Goal: Information Seeking & Learning: Learn about a topic

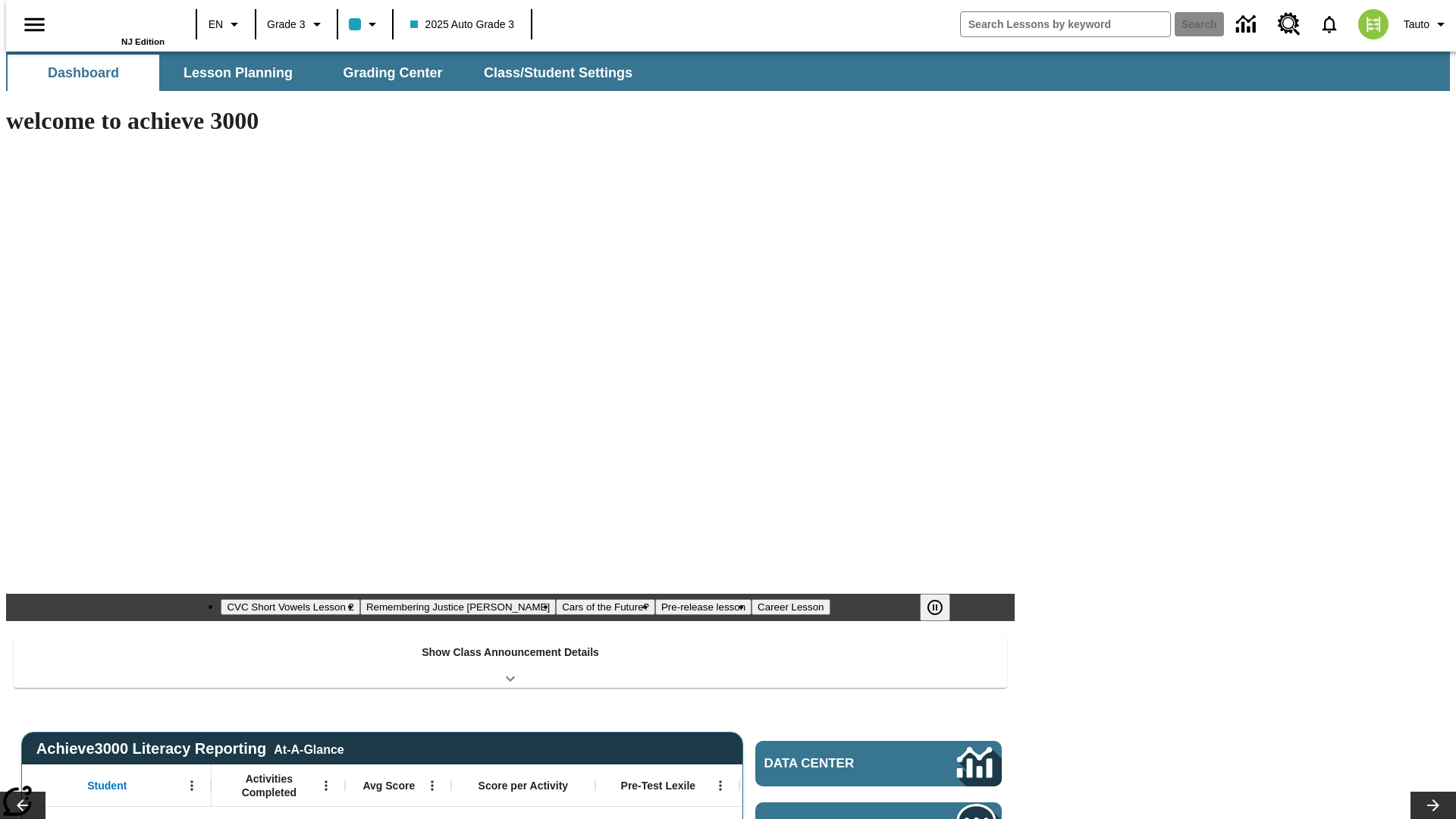
type input "-1"
click at [232, 73] on span "Lesson Planning" at bounding box center [239, 73] width 109 height 18
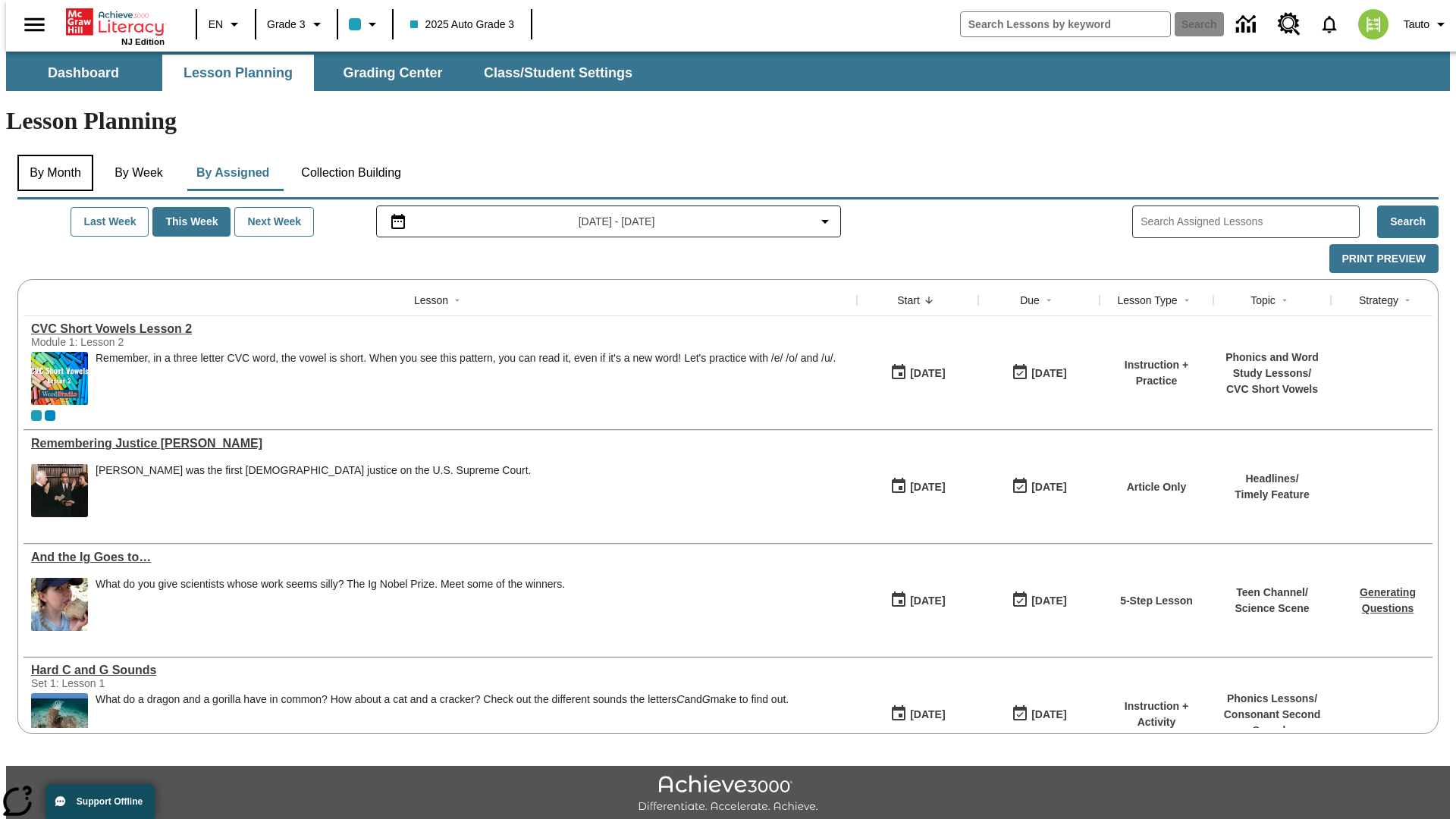
click at [51, 155] on button "By Month" at bounding box center [56, 172] width 75 height 37
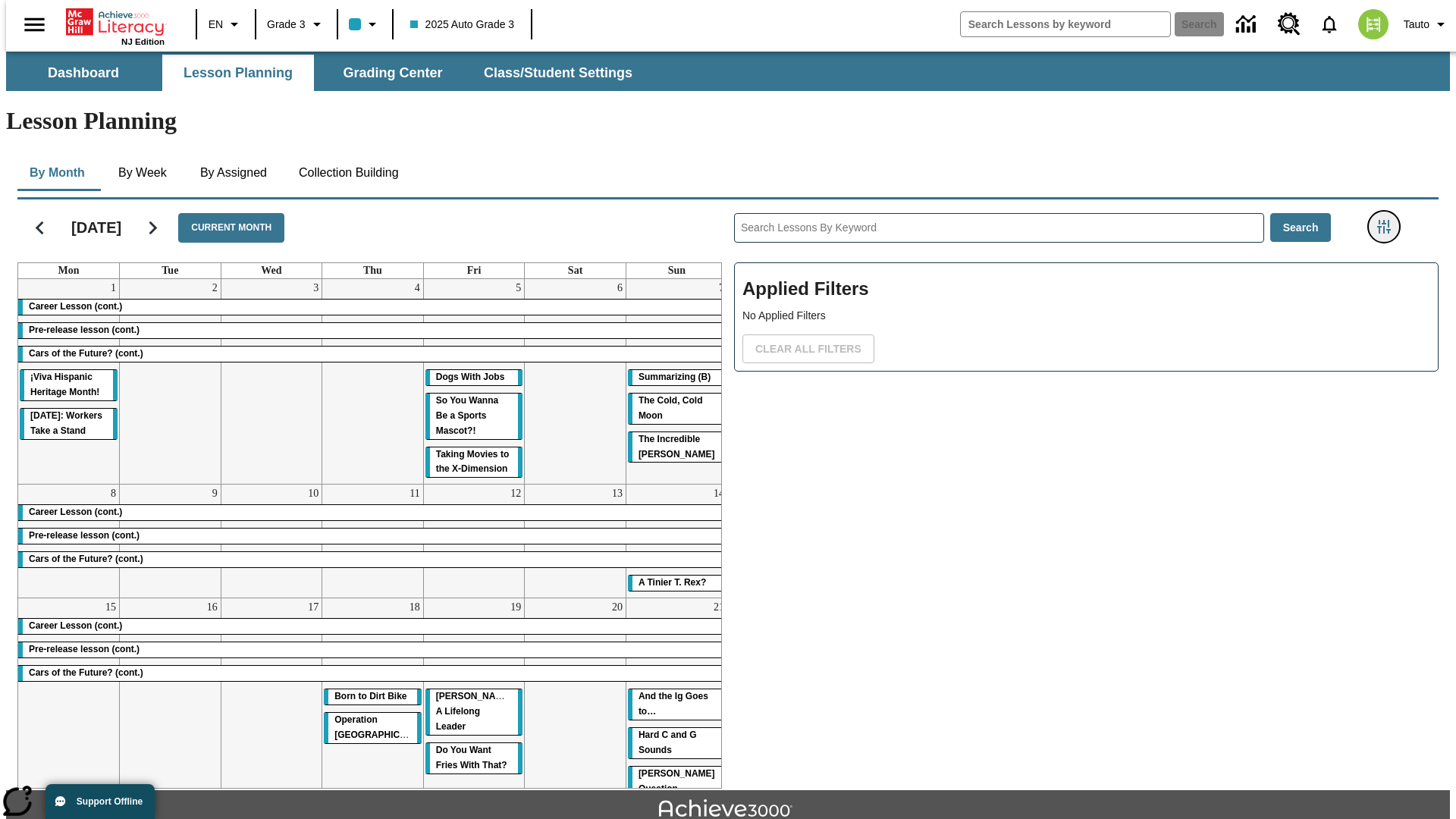
click at [1389, 220] on icon "Filters Side menu" at bounding box center [1384, 226] width 13 height 13
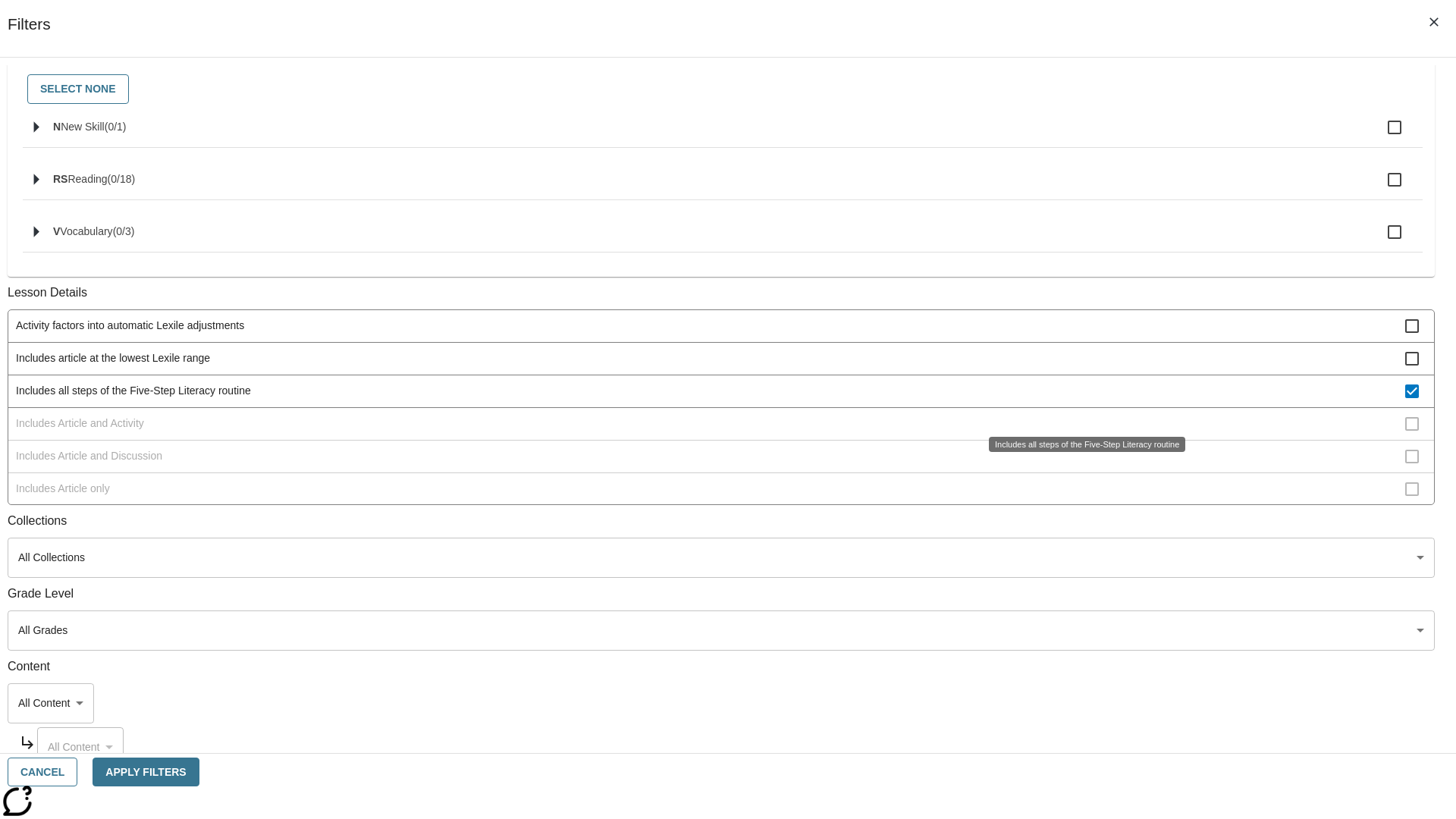
click at [1082, 399] on span "Includes all steps of the Five-Step Literacy routine" at bounding box center [711, 390] width 1390 height 16
checkbox input "false"
click at [1082, 432] on span "Includes Article and Activity" at bounding box center [711, 423] width 1390 height 16
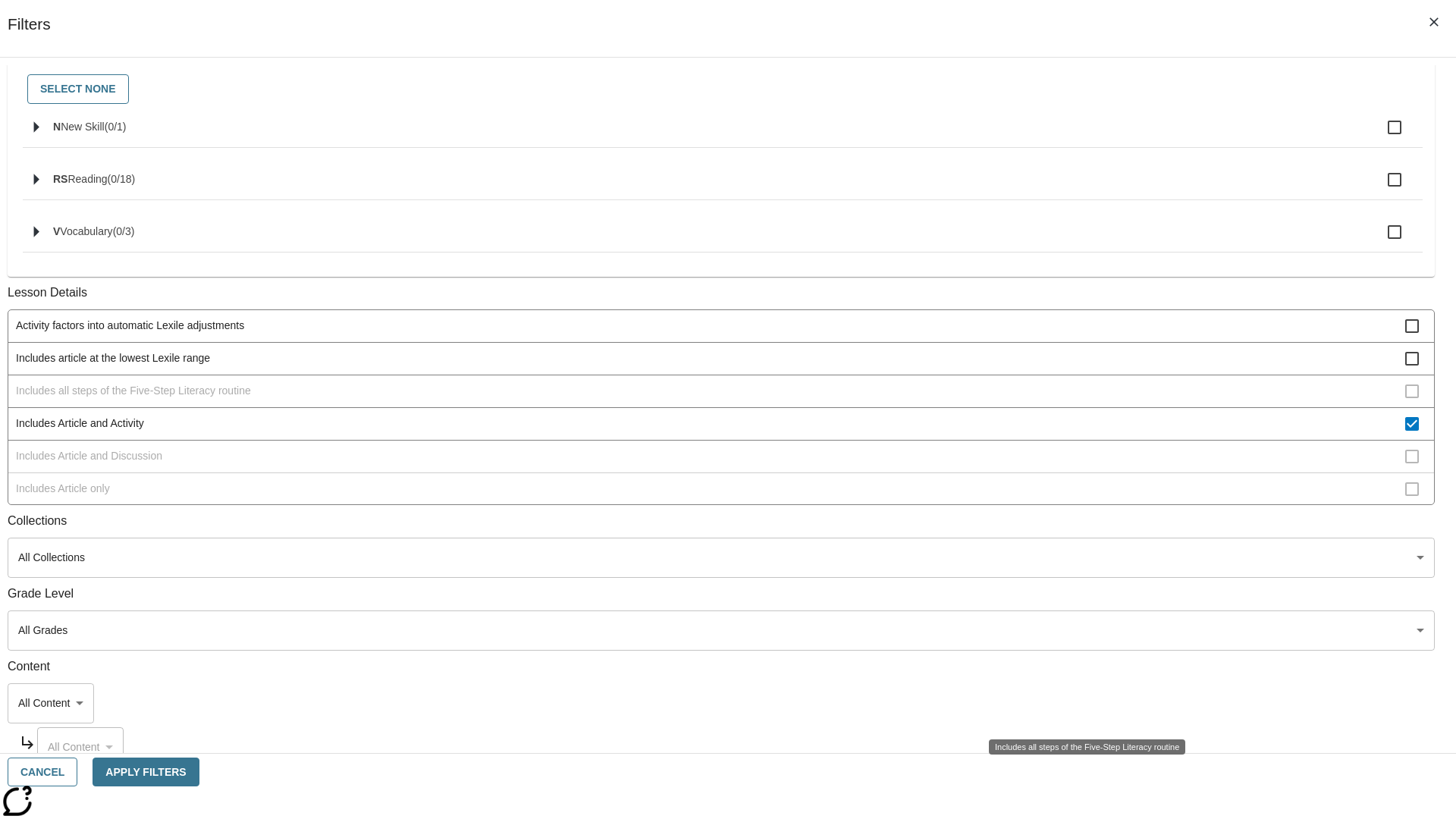
scroll to position [292, 0]
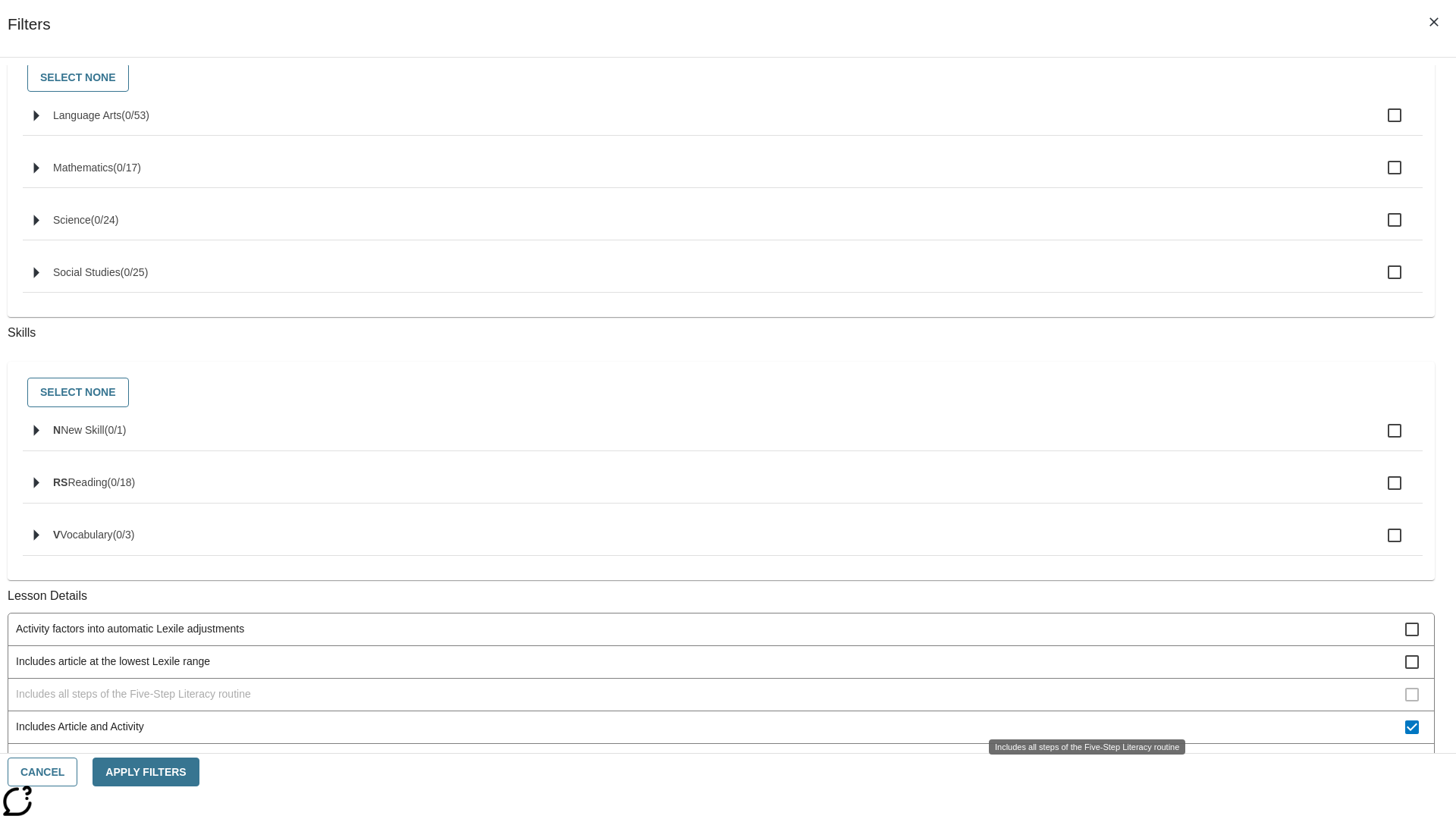
click at [1082, 719] on span "Includes Article and Activity" at bounding box center [711, 727] width 1390 height 16
checkbox input "false"
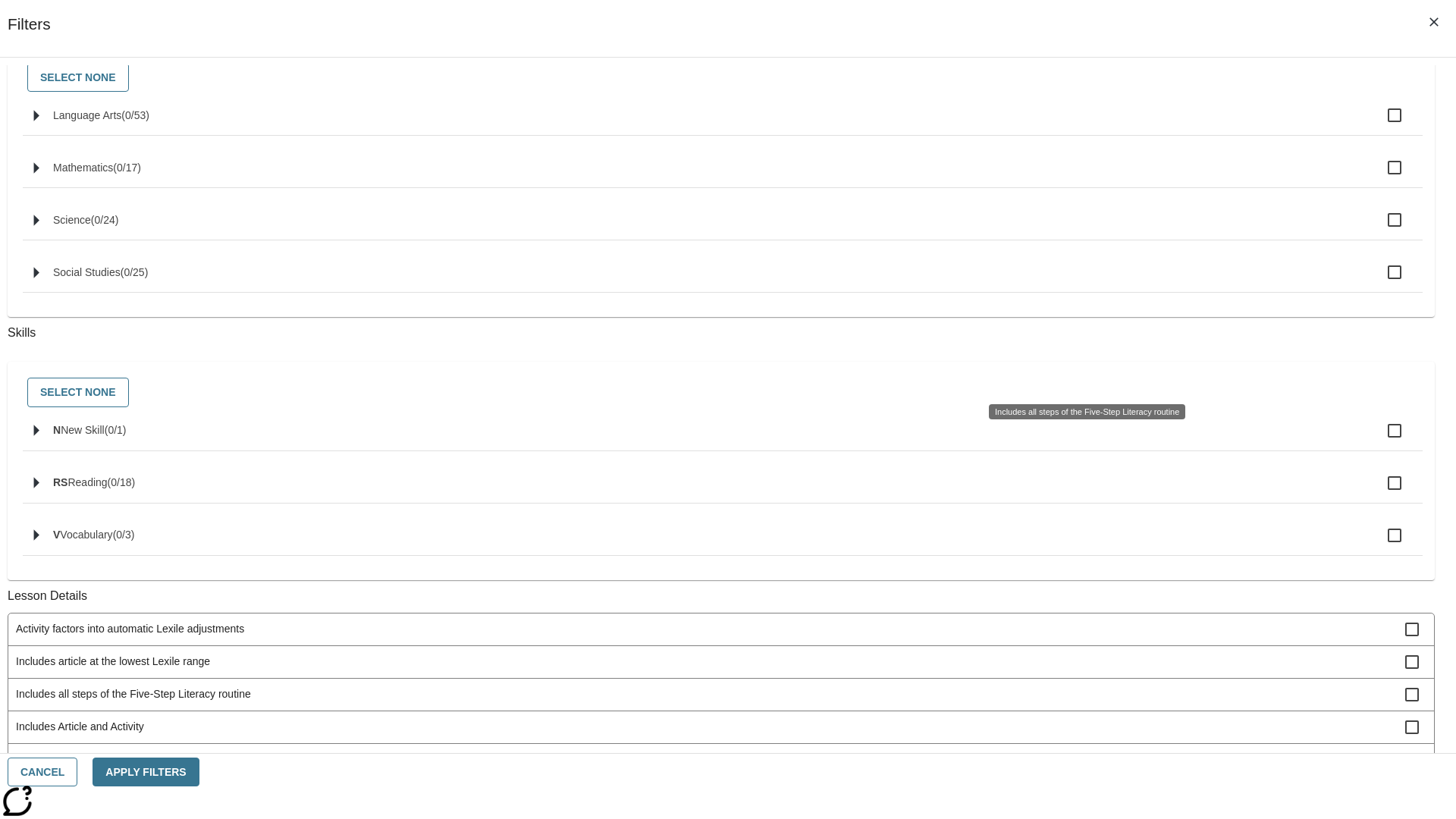
scroll to position [611, 0]
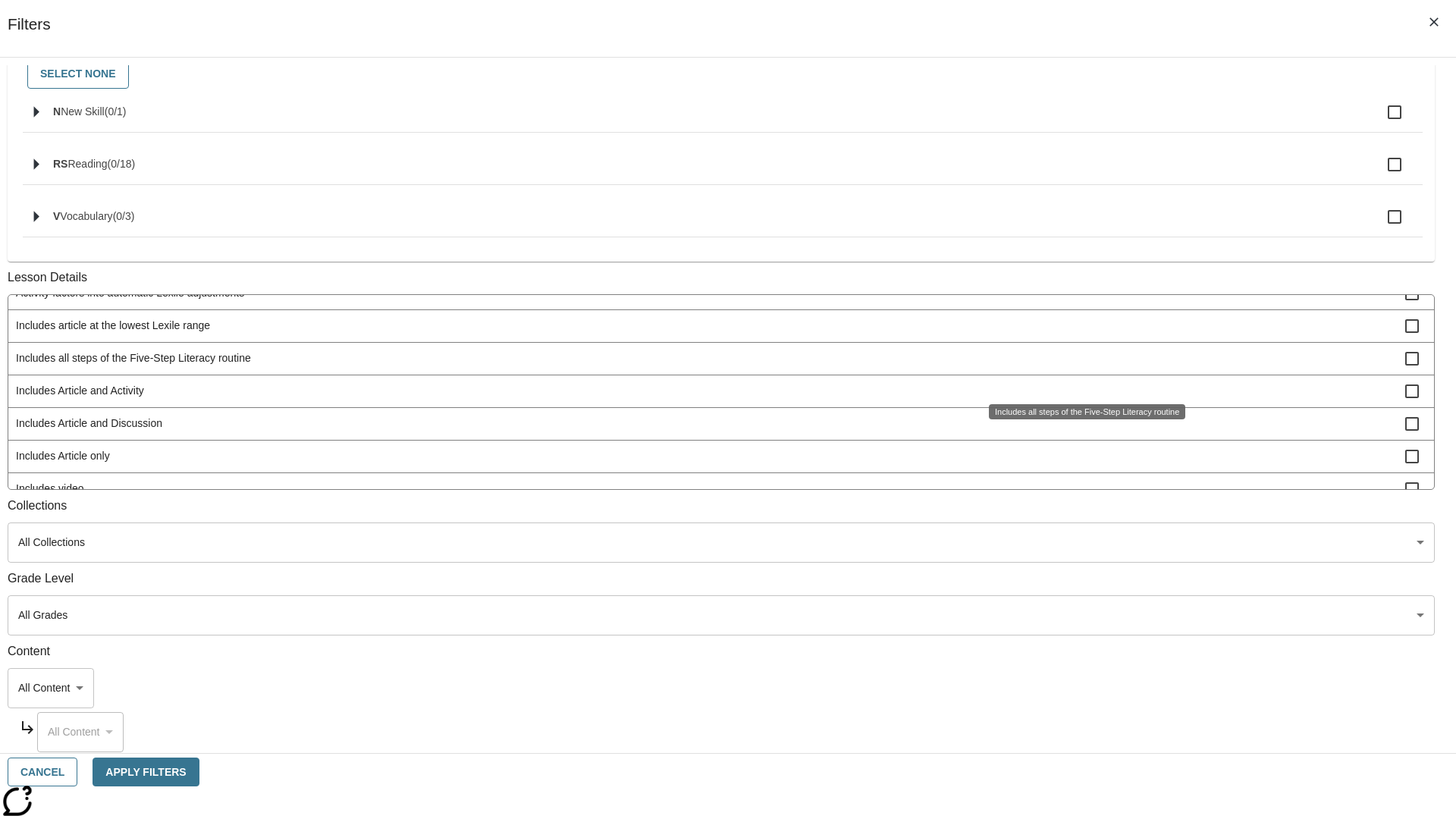
click at [1082, 432] on span "Includes Article and Discussion" at bounding box center [711, 423] width 1390 height 16
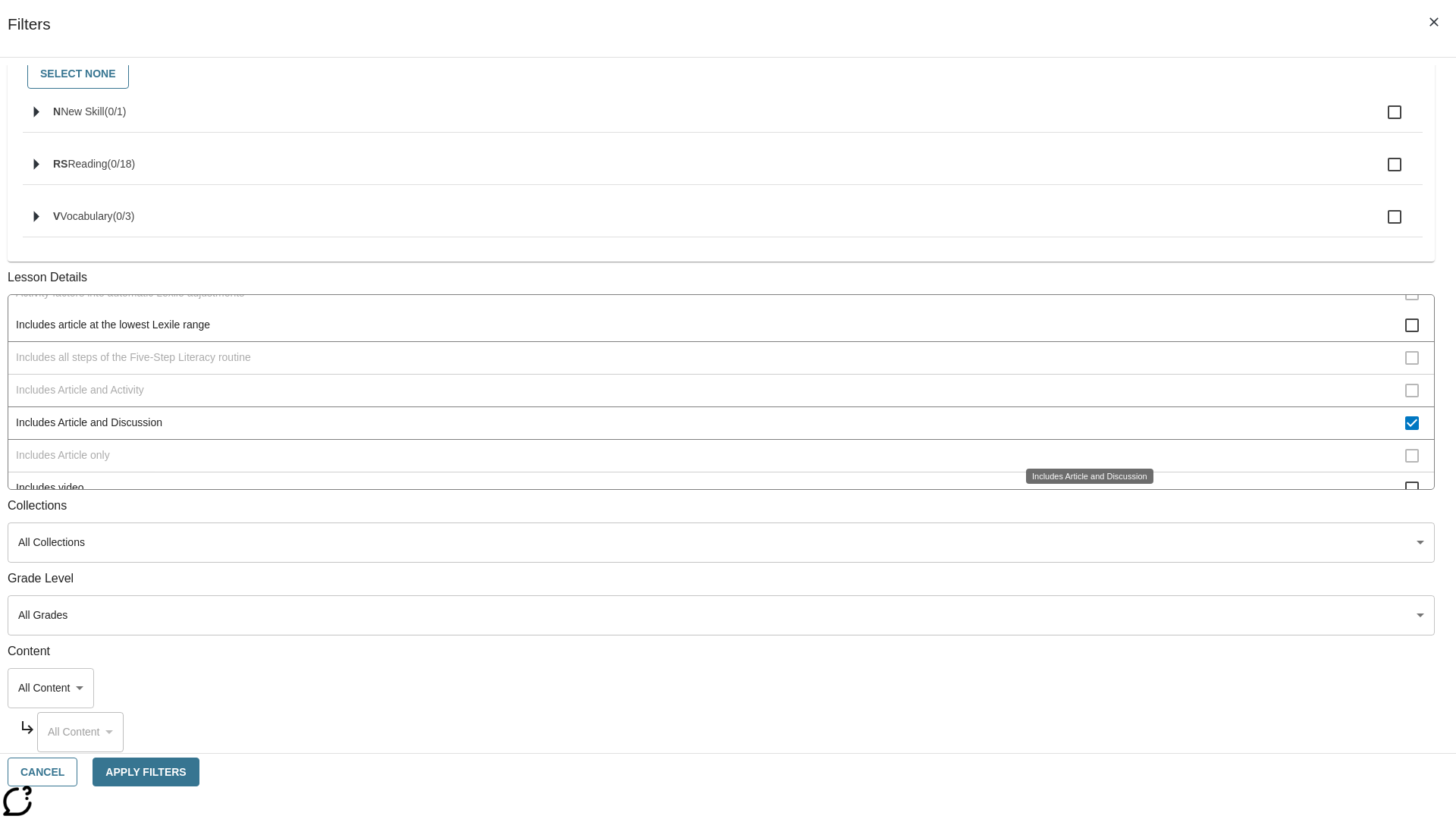
click at [1082, 431] on span "Includes Article and Discussion" at bounding box center [711, 422] width 1390 height 16
checkbox input "false"
click at [1082, 464] on span "Includes Article only" at bounding box center [711, 455] width 1390 height 16
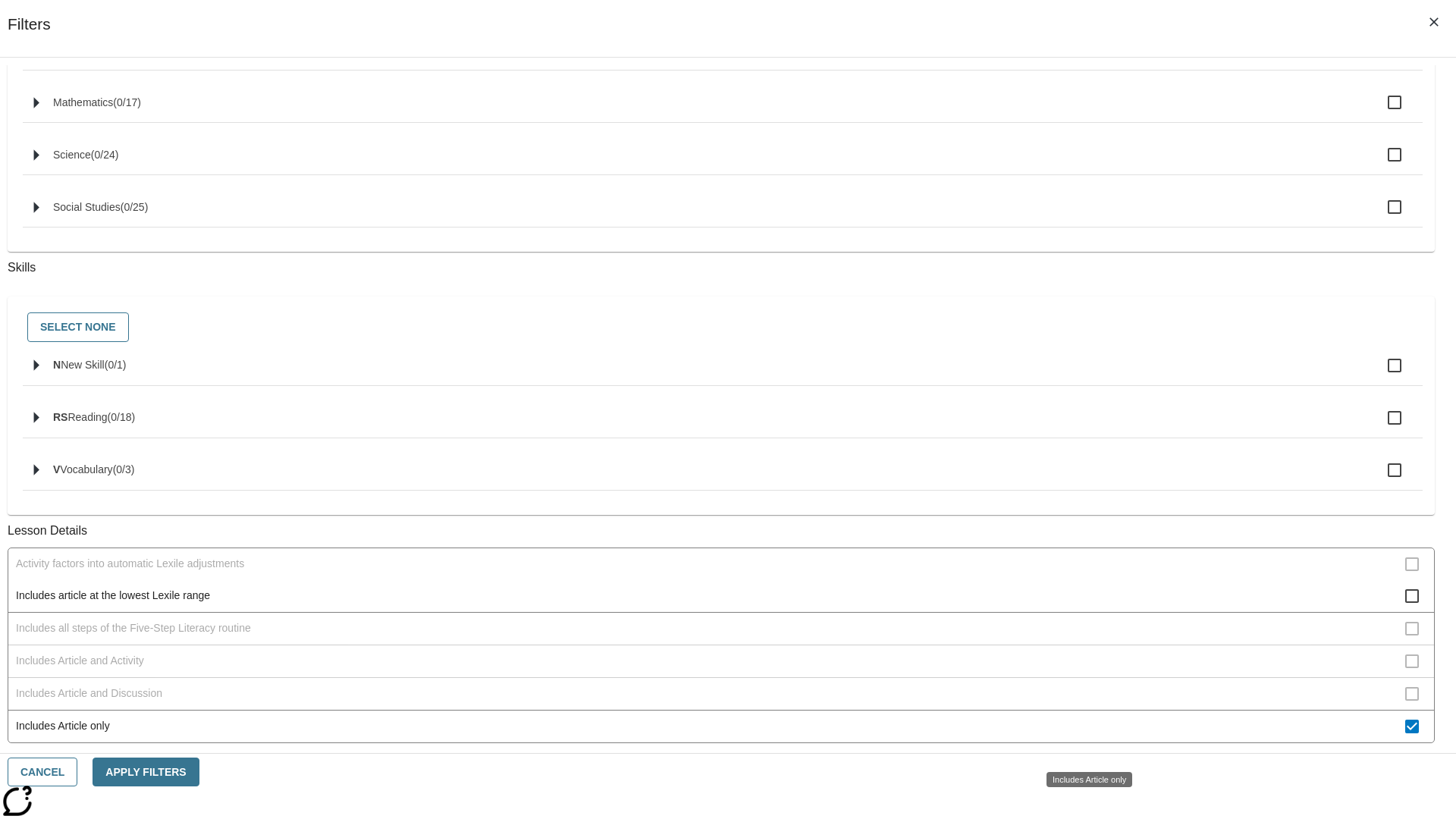
click at [1082, 734] on span "Includes Article only" at bounding box center [711, 726] width 1390 height 16
checkbox input "false"
click at [1082, 816] on span "Includes technology-enhanced activity item" at bounding box center [711, 824] width 1390 height 16
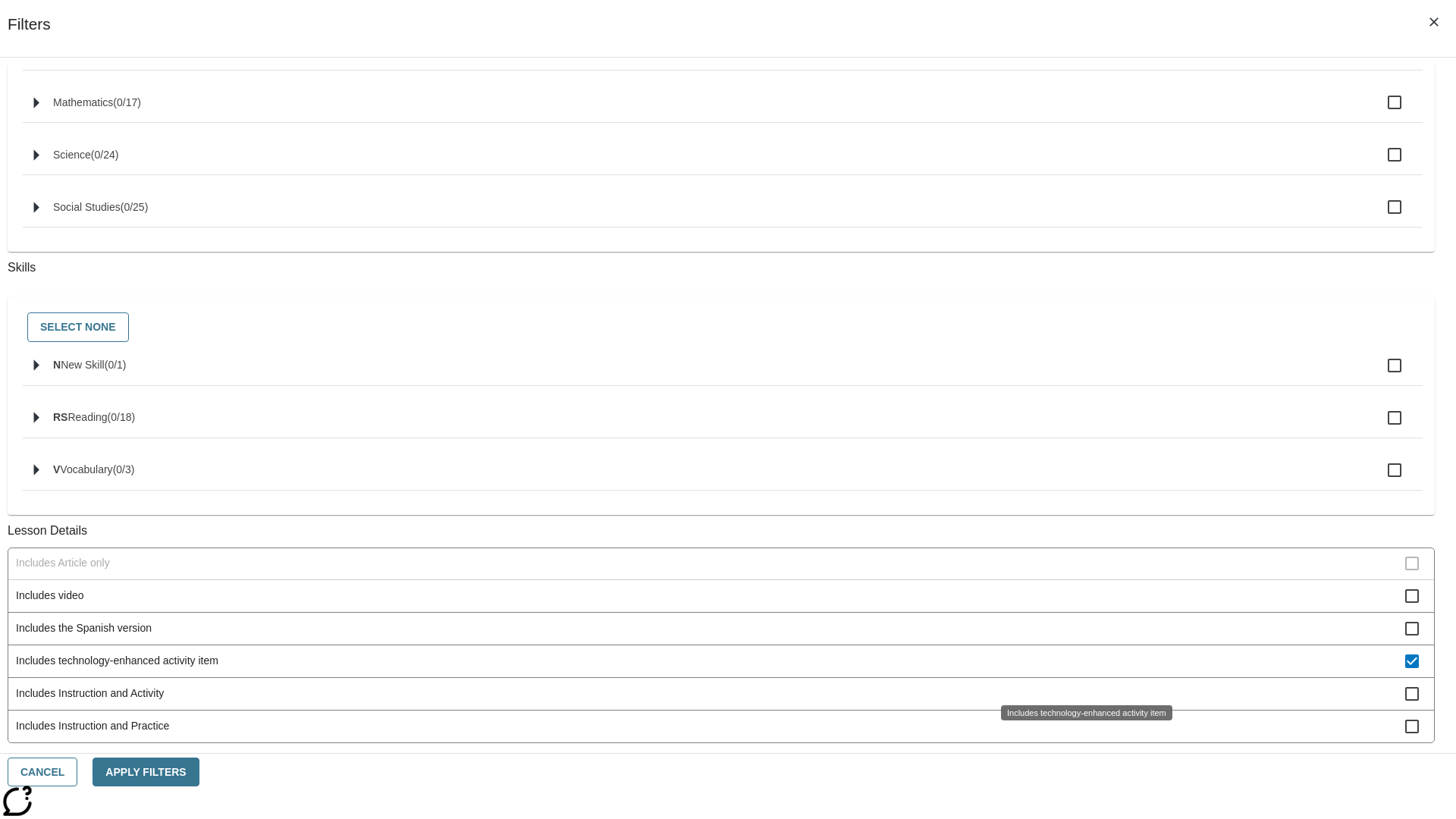
click at [1082, 668] on span "Includes technology-enhanced activity item" at bounding box center [711, 661] width 1390 height 16
checkbox input "false"
click at [1082, 701] on span "Includes Instruction and Activity" at bounding box center [711, 693] width 1390 height 16
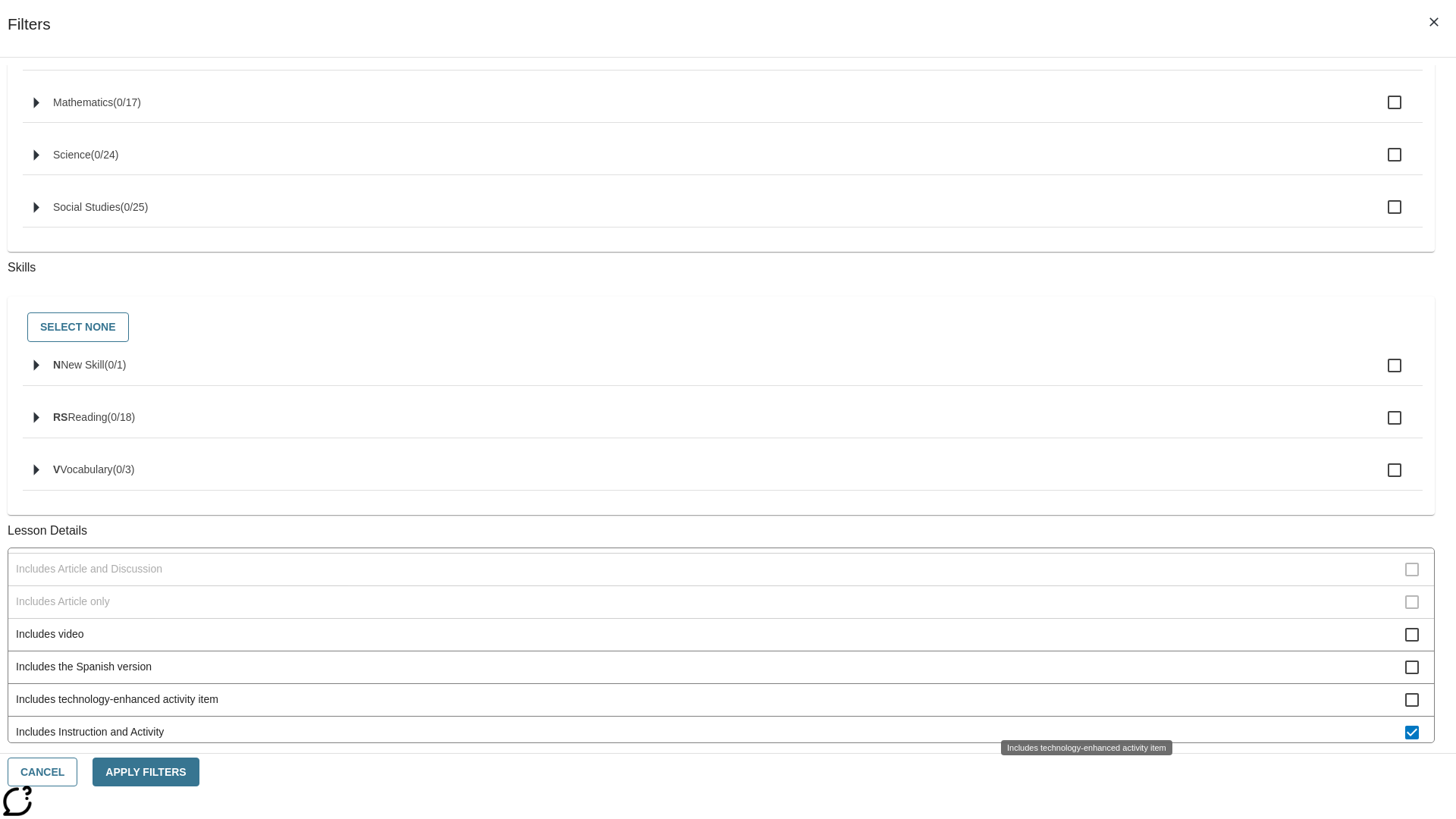
scroll to position [363, 0]
click at [1082, 719] on span "Includes Instruction and Activity" at bounding box center [711, 727] width 1390 height 16
checkbox input "false"
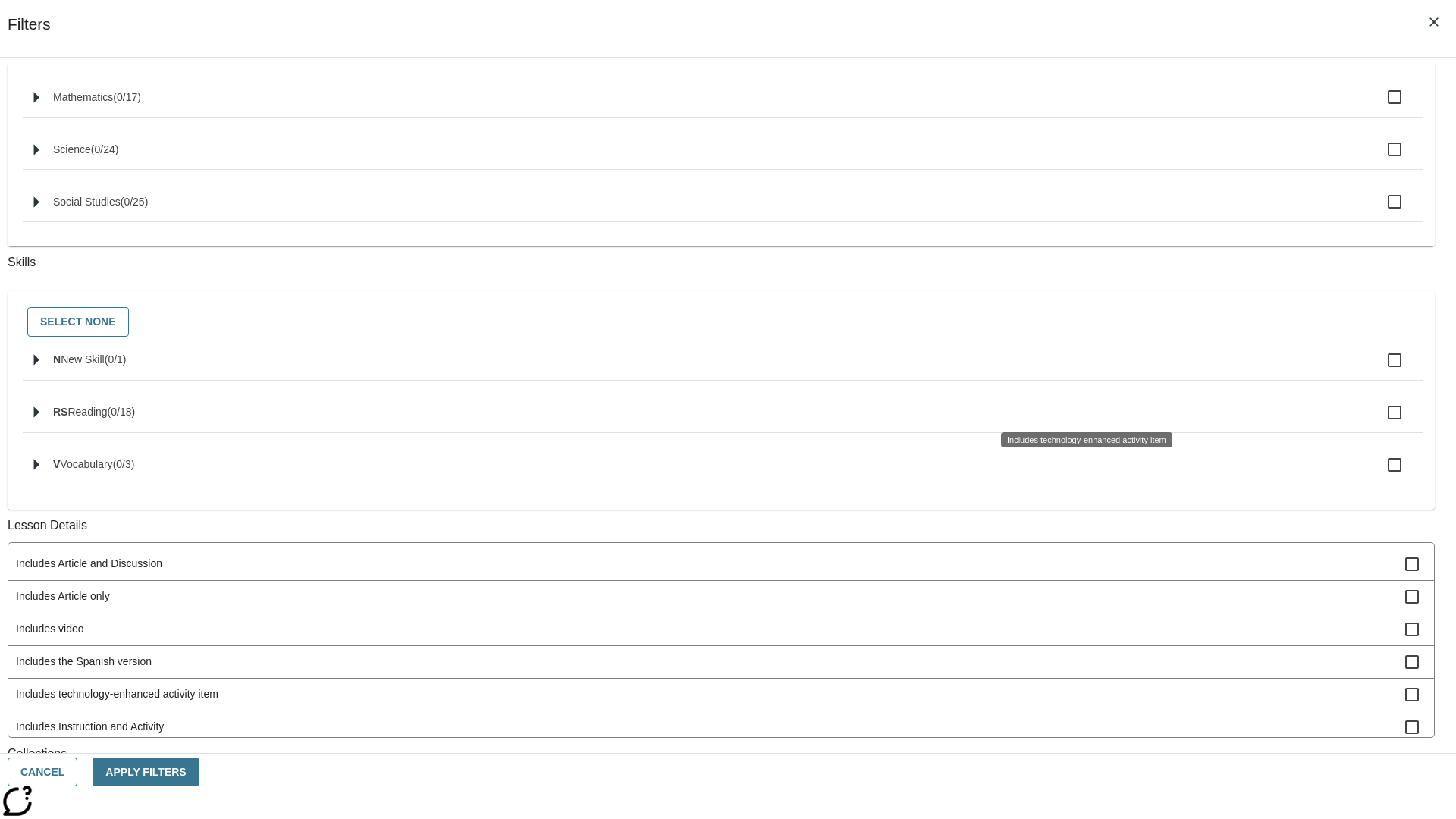
scroll to position [631, 0]
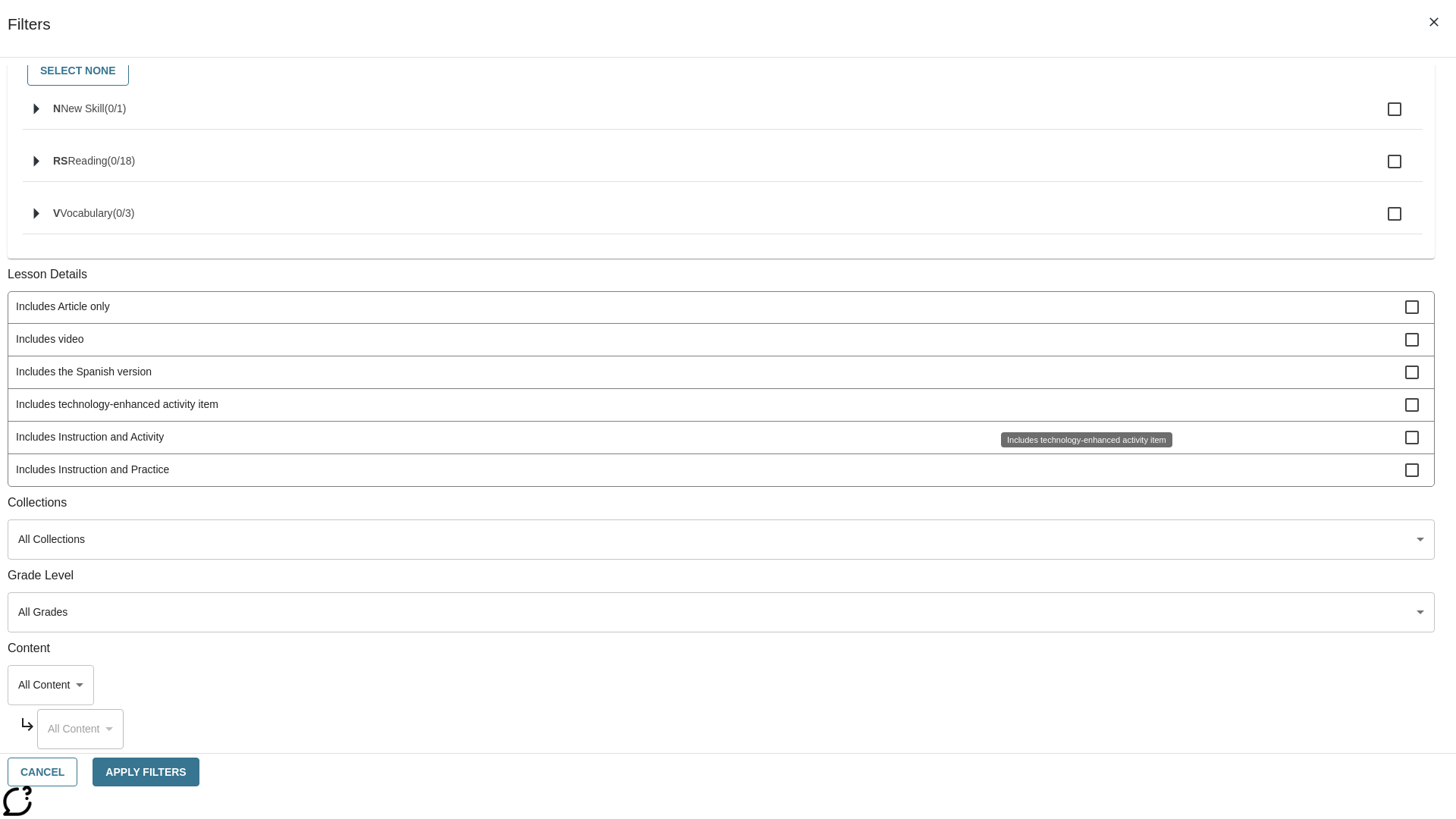
click at [1082, 469] on span "Includes Instruction and Practice" at bounding box center [711, 469] width 1390 height 16
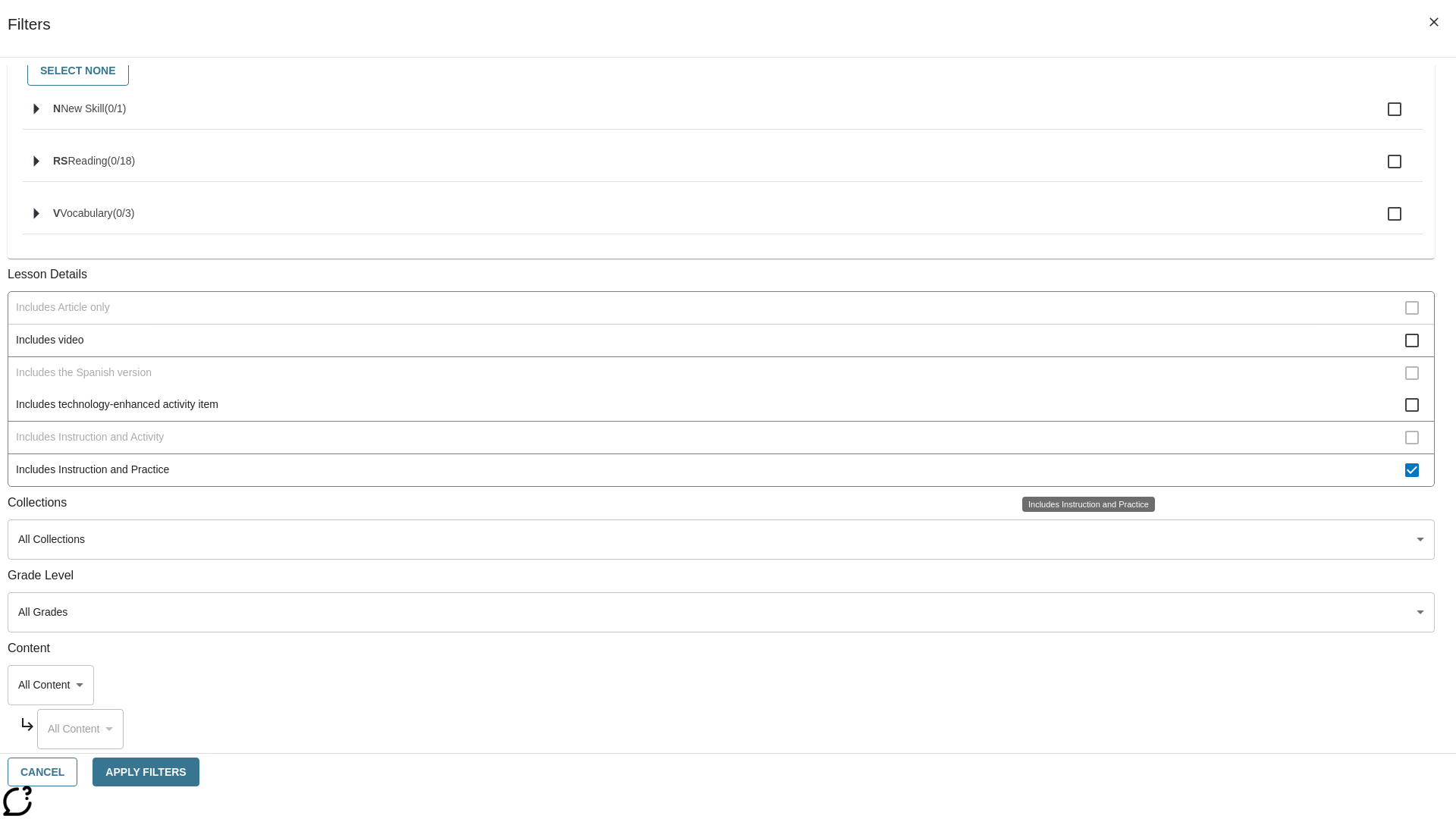
click at [1082, 469] on span "Includes Instruction and Practice" at bounding box center [711, 469] width 1390 height 16
checkbox input "false"
click at [1082, 152] on span "Activity factors into automatic Lexile adjustments" at bounding box center [711, 143] width 1390 height 16
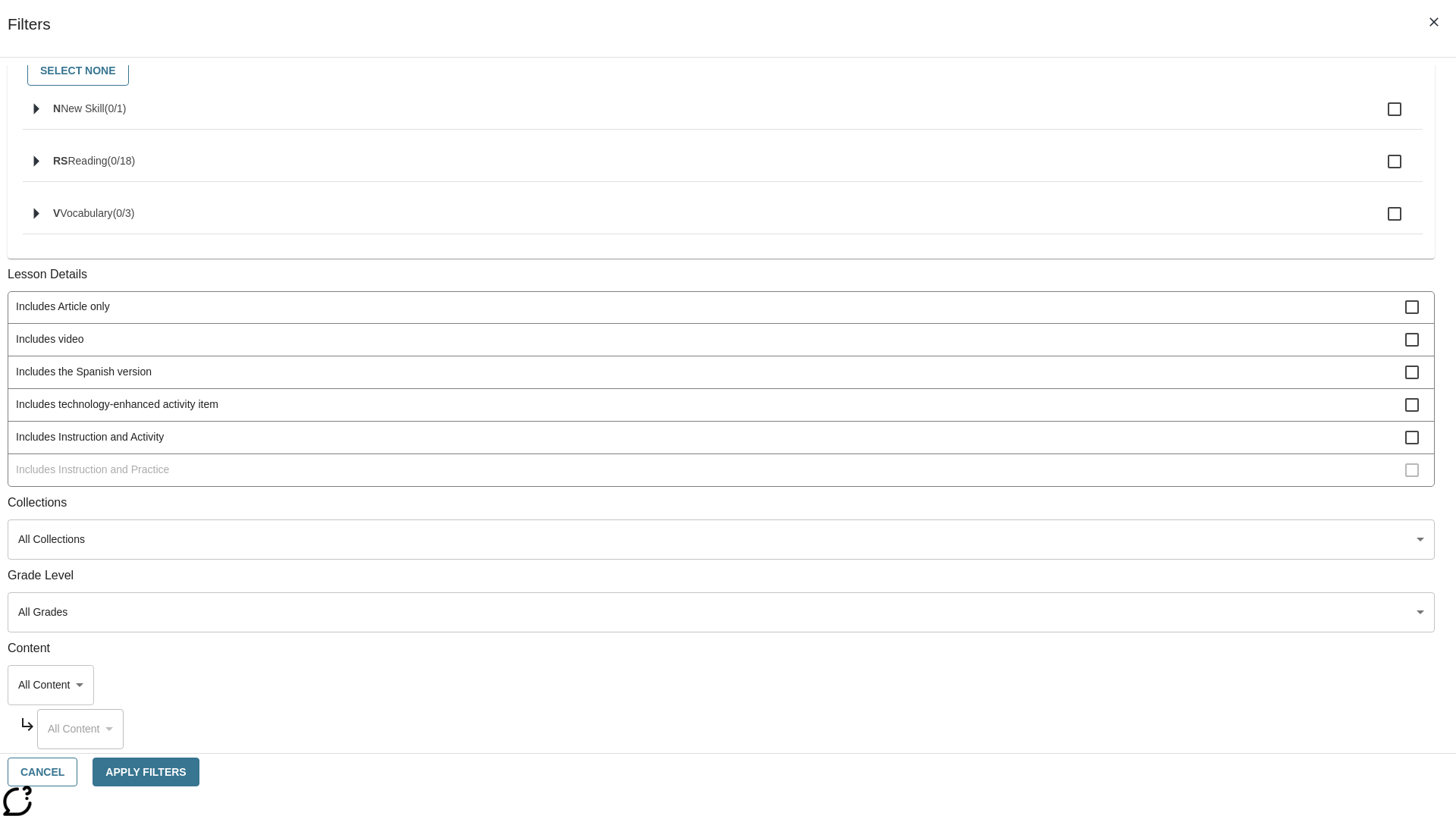
checkbox input "true"
